Goal: Find specific page/section: Find specific page/section

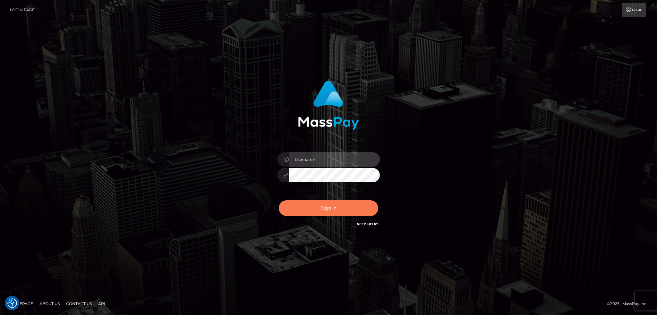
type input "alexstef"
click at [323, 210] on button "Sign in" at bounding box center [328, 208] width 99 height 16
type input "alexstef"
click at [313, 210] on button "Sign in" at bounding box center [328, 208] width 99 height 16
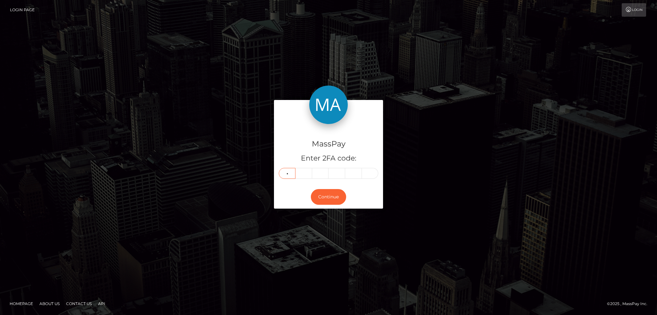
type input "9"
type input "8"
type input "1"
type input "7"
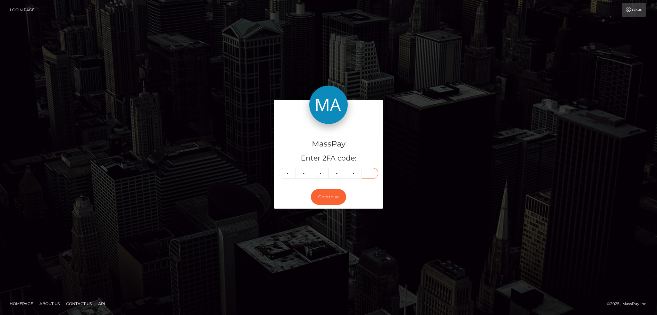
type input "6"
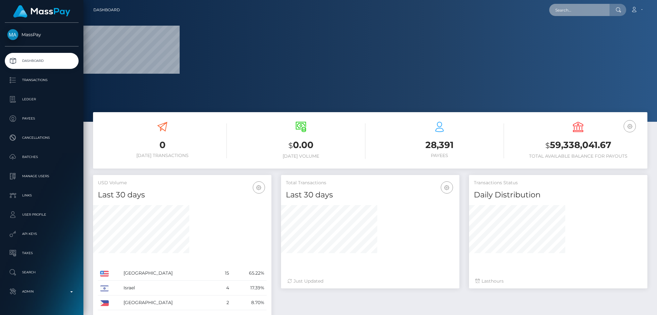
click at [572, 14] on input "text" at bounding box center [579, 10] width 60 height 12
paste input "poact_dcCNpjNom0X3"
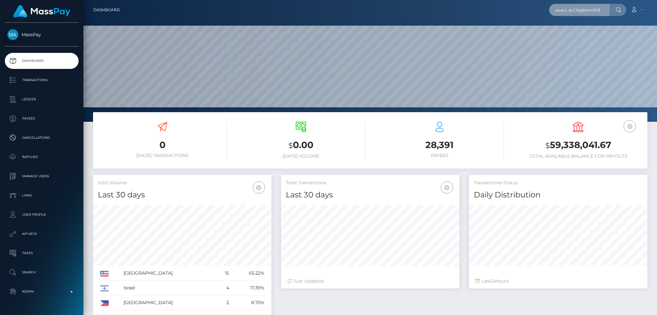
scroll to position [114, 178]
type input "poact_dcCNpjNom0X3"
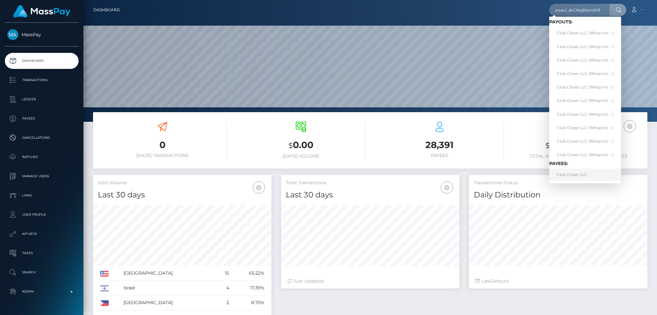
click at [583, 173] on link "Club Closer LLC" at bounding box center [585, 175] width 72 height 12
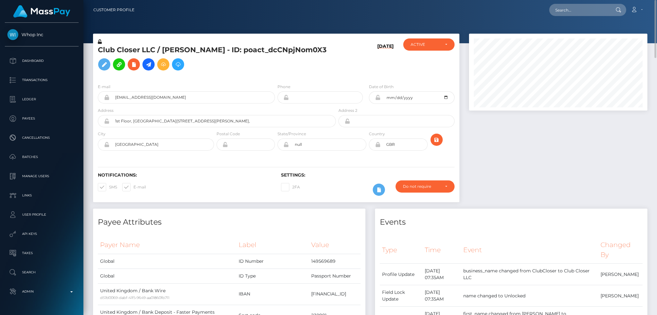
click at [151, 49] on h5 "Club Closer LLC / [PERSON_NAME] - ID: poact_dcCNpjNom0X3" at bounding box center [215, 59] width 234 height 29
click at [151, 49] on h5 "Club Closer LLC / MARCUS FREDERICK GILHOOLEY - ID: poact_dcCNpjNom0X3" at bounding box center [215, 59] width 234 height 29
copy h5 "Club Closer LLC / MARCUS FREDERICK GILHOOLEY - ID: poact_dcCNpjNom0X3"
click at [155, 98] on input "marcus@clubcloser.com" at bounding box center [192, 97] width 166 height 12
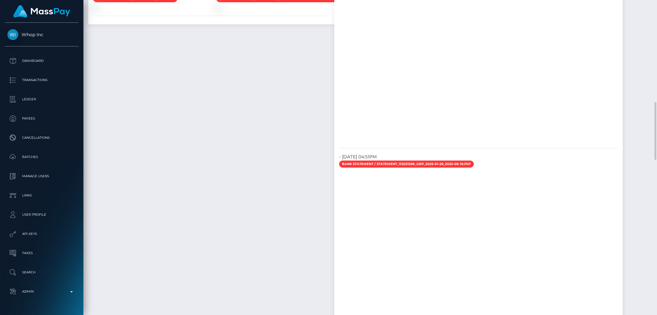
scroll to position [470, 0]
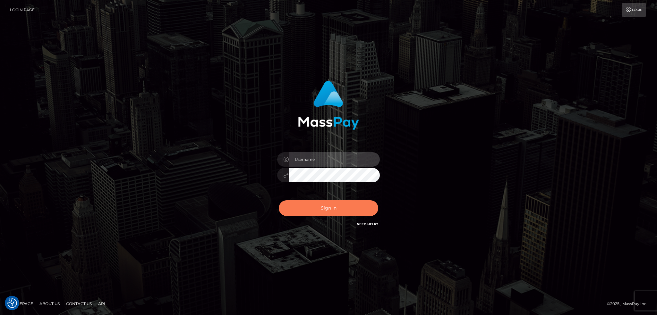
type input "alexstef"
click at [326, 212] on button "Sign in" at bounding box center [328, 208] width 99 height 16
type input "alexstef"
click at [326, 212] on button "Sign in" at bounding box center [328, 208] width 99 height 16
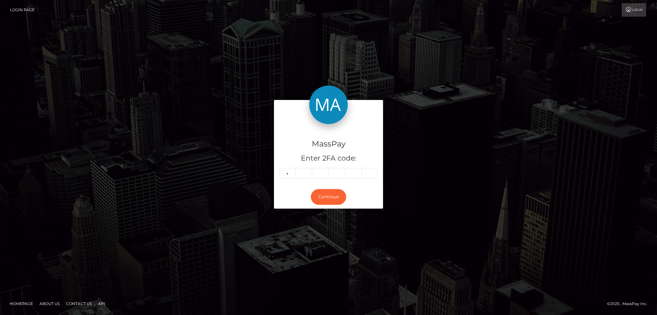
type input "1"
type input "7"
type input "0"
type input "3"
type input "9"
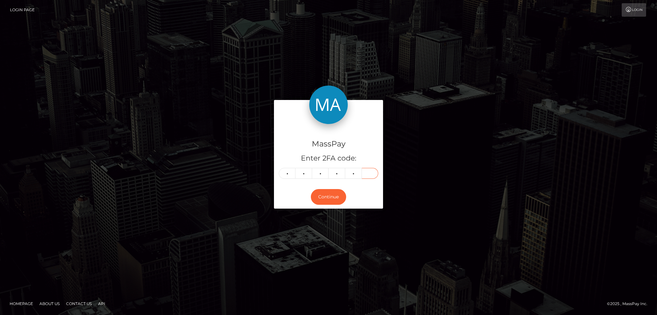
type input "9"
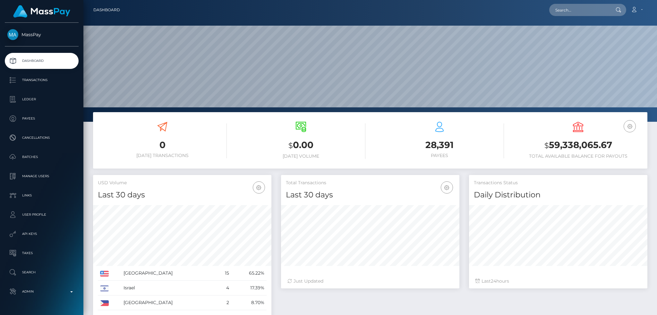
scroll to position [114, 178]
click at [588, 4] on input "text" at bounding box center [579, 10] width 60 height 12
paste input "1091111"
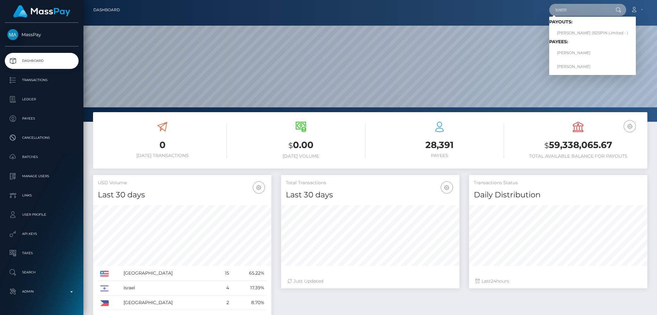
type input "1091111"
click at [580, 55] on link "Nainoa Villierme" at bounding box center [592, 53] width 87 height 12
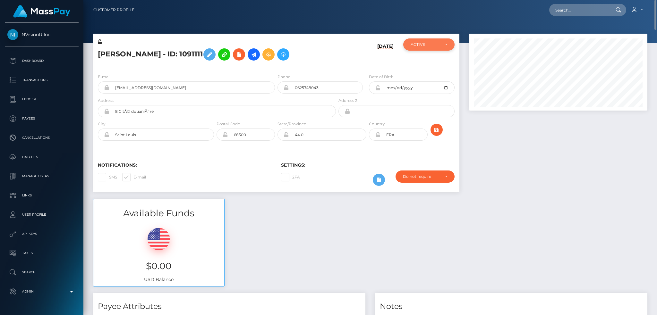
drag, startPoint x: 432, startPoint y: 44, endPoint x: 432, endPoint y: 48, distance: 3.8
click at [432, 44] on div "ACTIVE" at bounding box center [425, 44] width 29 height 5
click at [422, 89] on span "CLOSED" at bounding box center [419, 89] width 16 height 6
select select "CLOSED"
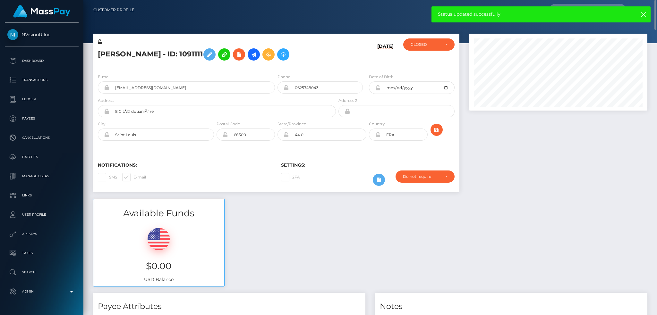
click at [161, 54] on h5 "[PERSON_NAME] - ID: 1091111" at bounding box center [215, 54] width 234 height 19
copy h5 "[PERSON_NAME] - ID: 1091111"
click at [133, 178] on span at bounding box center [133, 177] width 0 height 5
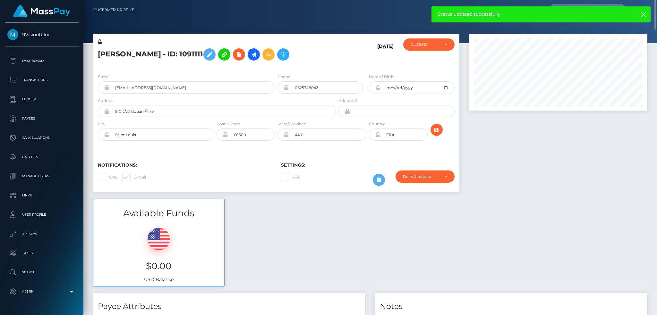
click at [133, 177] on input "E-mail" at bounding box center [135, 175] width 4 height 4
checkbox input "false"
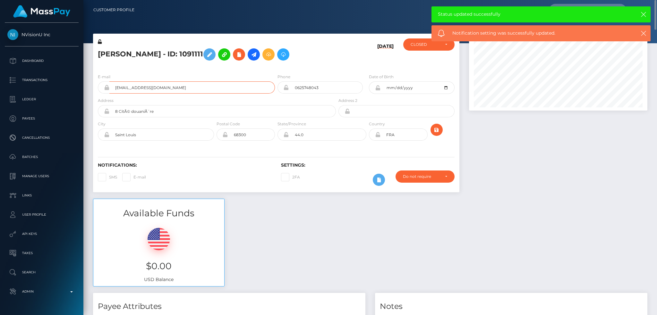
click at [191, 90] on input "[EMAIL_ADDRESS][DOMAIN_NAME]" at bounding box center [192, 87] width 166 height 12
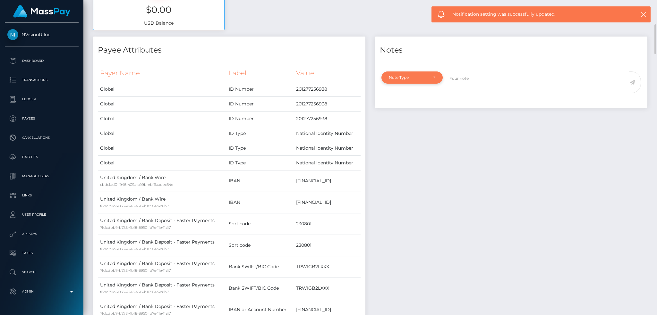
click at [428, 79] on div "Note Type" at bounding box center [412, 77] width 47 height 5
click at [409, 138] on link "General" at bounding box center [411, 135] width 61 height 12
select select "GENERAL"
click at [428, 75] on div "General" at bounding box center [408, 77] width 39 height 5
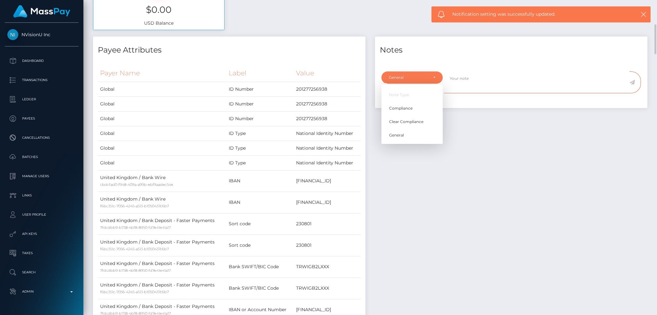
click at [494, 73] on textarea at bounding box center [536, 83] width 185 height 22
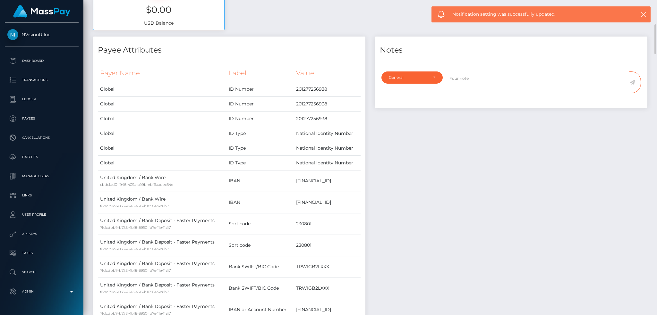
click at [500, 78] on textarea at bounding box center [536, 83] width 185 height 22
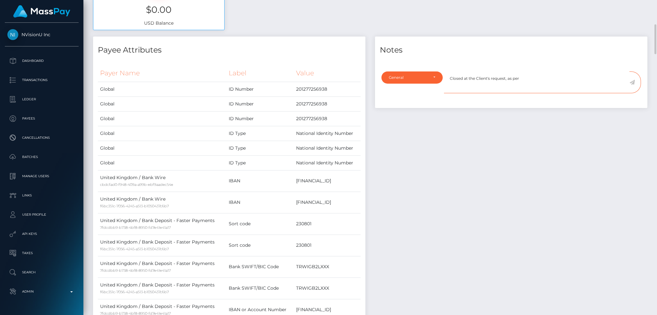
paste textarea "Ticket #130899"
type textarea "Closed at the Client's request, as per Ticket #130899"
click at [632, 82] on icon at bounding box center [631, 82] width 5 height 5
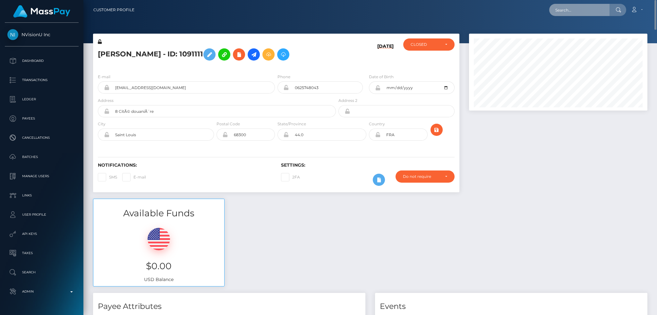
click at [582, 13] on input "text" at bounding box center [579, 10] width 60 height 12
paste input "[EMAIL_ADDRESS][DOMAIN_NAME]"
type input "[EMAIL_ADDRESS][DOMAIN_NAME]"
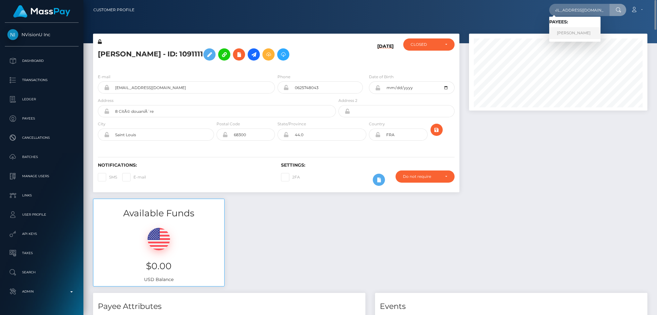
click at [570, 31] on link "[PERSON_NAME]" at bounding box center [574, 33] width 51 height 12
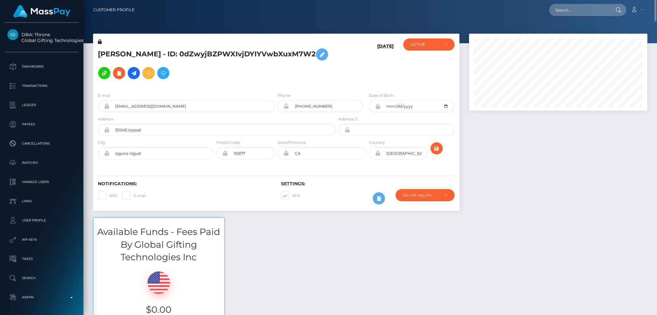
click at [133, 197] on span at bounding box center [133, 195] width 0 height 5
click at [133, 196] on input "E-mail" at bounding box center [135, 194] width 4 height 4
checkbox input "true"
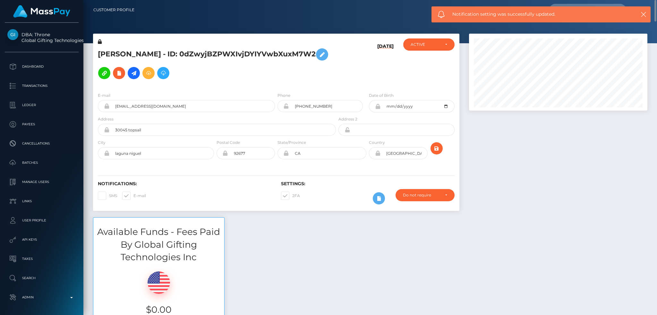
click at [109, 196] on span at bounding box center [109, 195] width 0 height 5
click at [109, 196] on input "SMS" at bounding box center [111, 194] width 4 height 4
checkbox input "true"
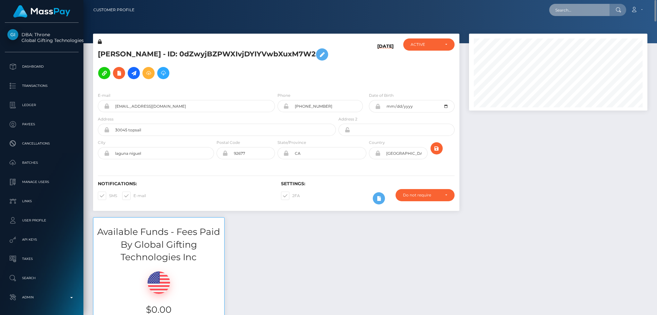
click at [565, 7] on input "text" at bounding box center [579, 10] width 60 height 12
paste input "ed708775797f4c72aabf0f2552e7afb7"
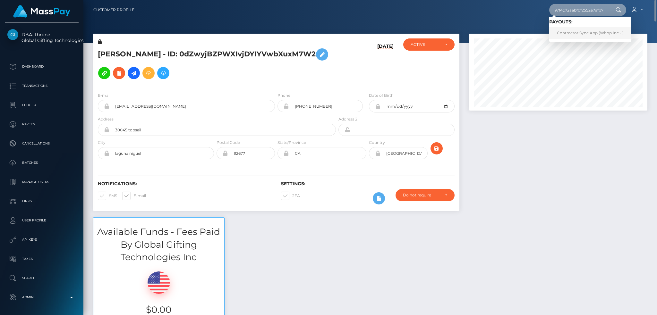
type input "ed708775797f4c72aabf0f2552e7afb7"
click at [582, 36] on link "Contractor Sync App (Whop Inc - )" at bounding box center [590, 33] width 82 height 12
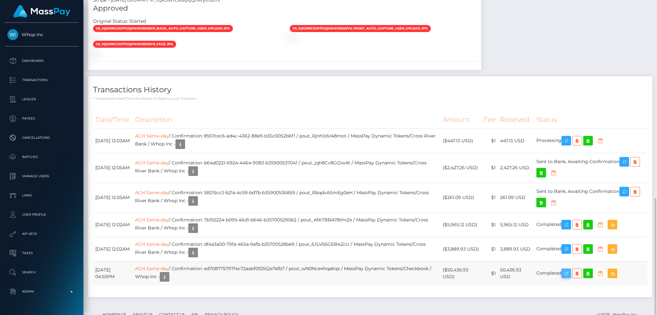
scroll to position [77, 178]
click at [570, 270] on icon "button" at bounding box center [566, 274] width 8 height 8
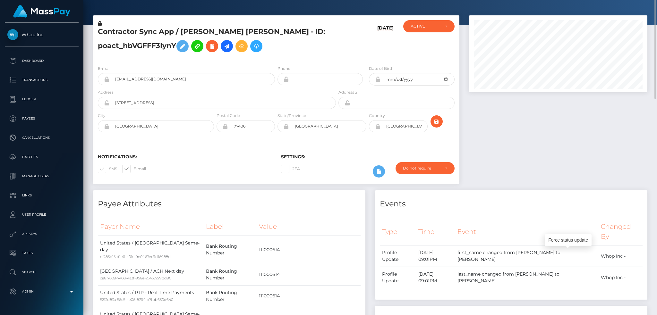
scroll to position [0, 0]
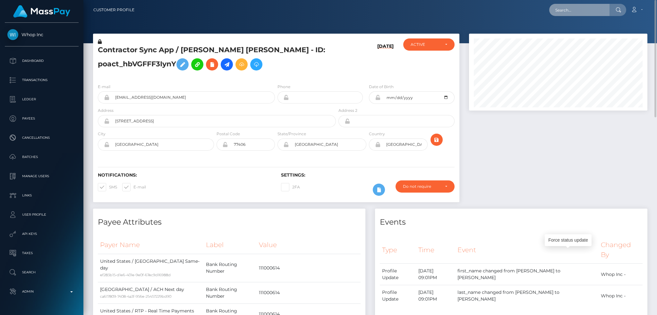
click at [586, 5] on input "text" at bounding box center [579, 10] width 60 height 12
paste input "cocostormyy05@gmail.com"
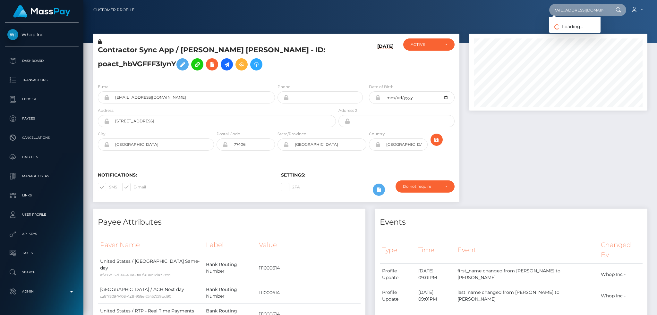
type input "cocostormyy05@gmail.com"
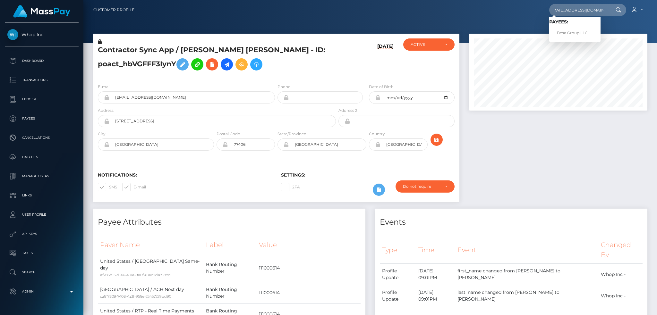
scroll to position [0, 0]
drag, startPoint x: 573, startPoint y: 36, endPoint x: 534, endPoint y: 35, distance: 38.8
click at [572, 36] on link "Besa Group LLC" at bounding box center [574, 33] width 51 height 12
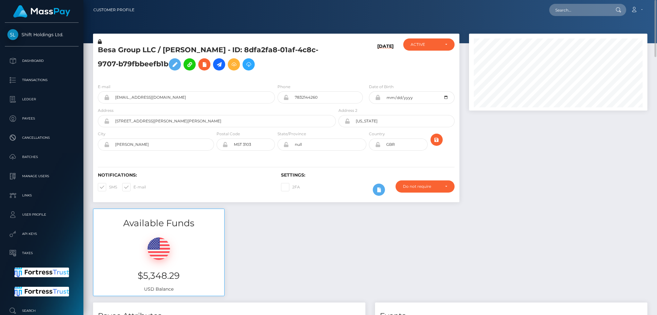
click at [174, 47] on h5 "Besa Group LLC / ARILD XHINDOLI - ID: 8dfa2fa8-01af-4c8c-9707-b79fbbeefb1b" at bounding box center [215, 59] width 234 height 29
copy h5 "ARILD"
click at [577, 9] on input "text" at bounding box center [579, 10] width 60 height 12
paste input "399195744"
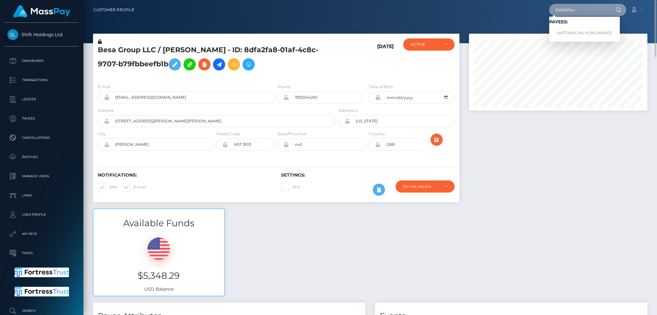
type input "399195744"
click at [578, 33] on link "NATTANICHA HONGMANEE" at bounding box center [584, 33] width 71 height 12
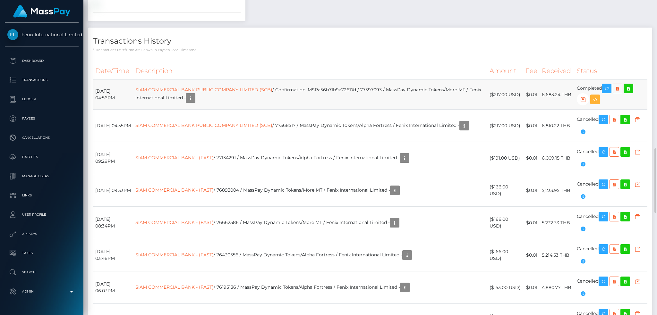
scroll to position [812, 0]
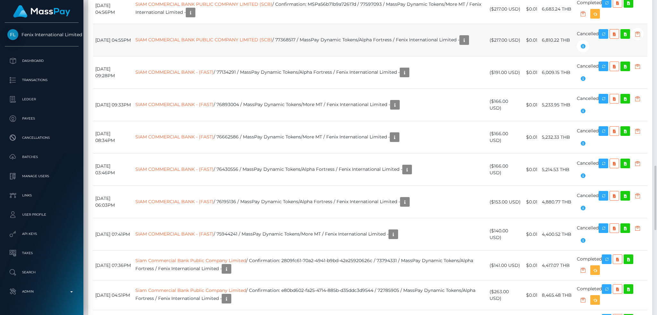
click at [353, 56] on td "SIAM COMMERCIAL BANK PUBLIC COMPANY LIMITED (SCB) / 77368517 / MassPay Dynamic …" at bounding box center [310, 40] width 354 height 32
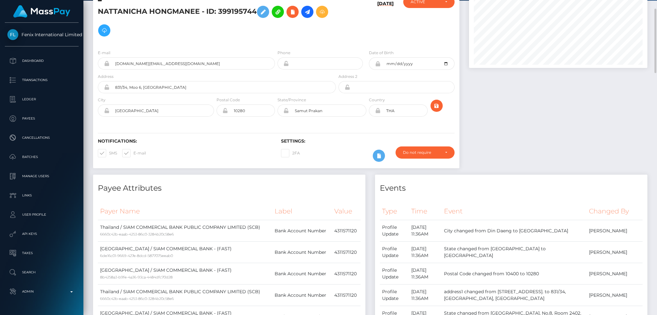
scroll to position [0, 0]
